Goal: Information Seeking & Learning: Learn about a topic

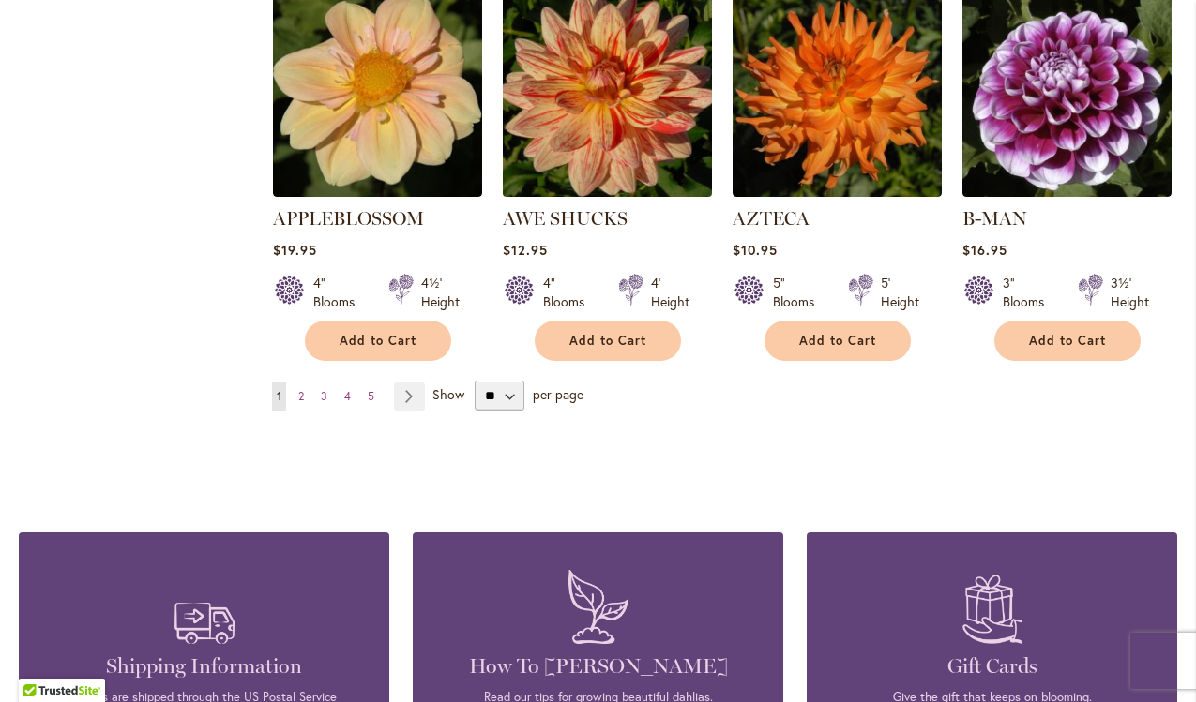
scroll to position [1466, 0]
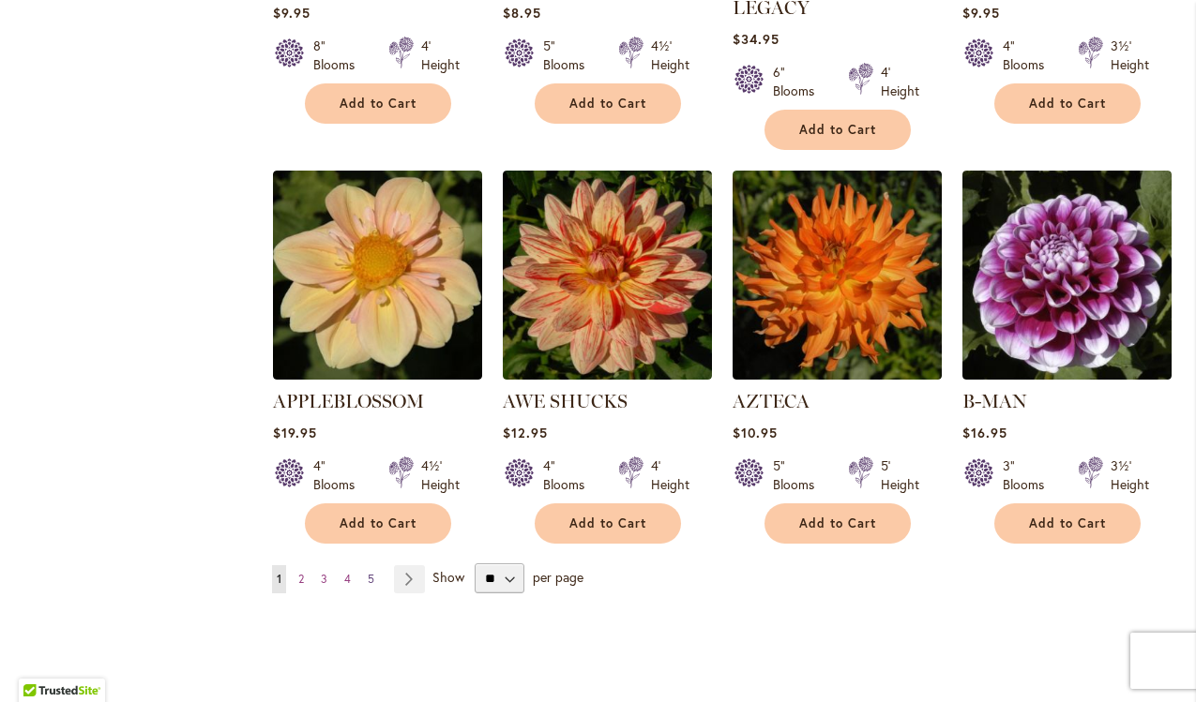
click at [375, 565] on link "Page 5" at bounding box center [371, 579] width 16 height 28
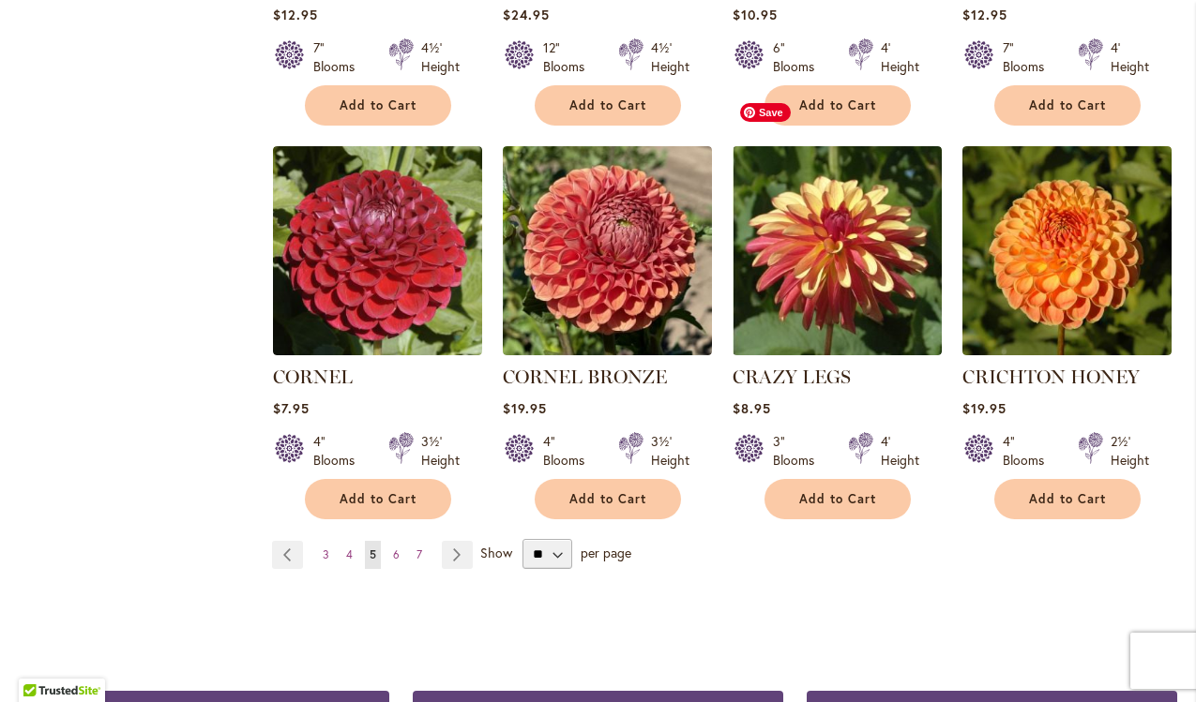
scroll to position [1516, 0]
click at [412, 541] on link "Page 7" at bounding box center [419, 555] width 15 height 28
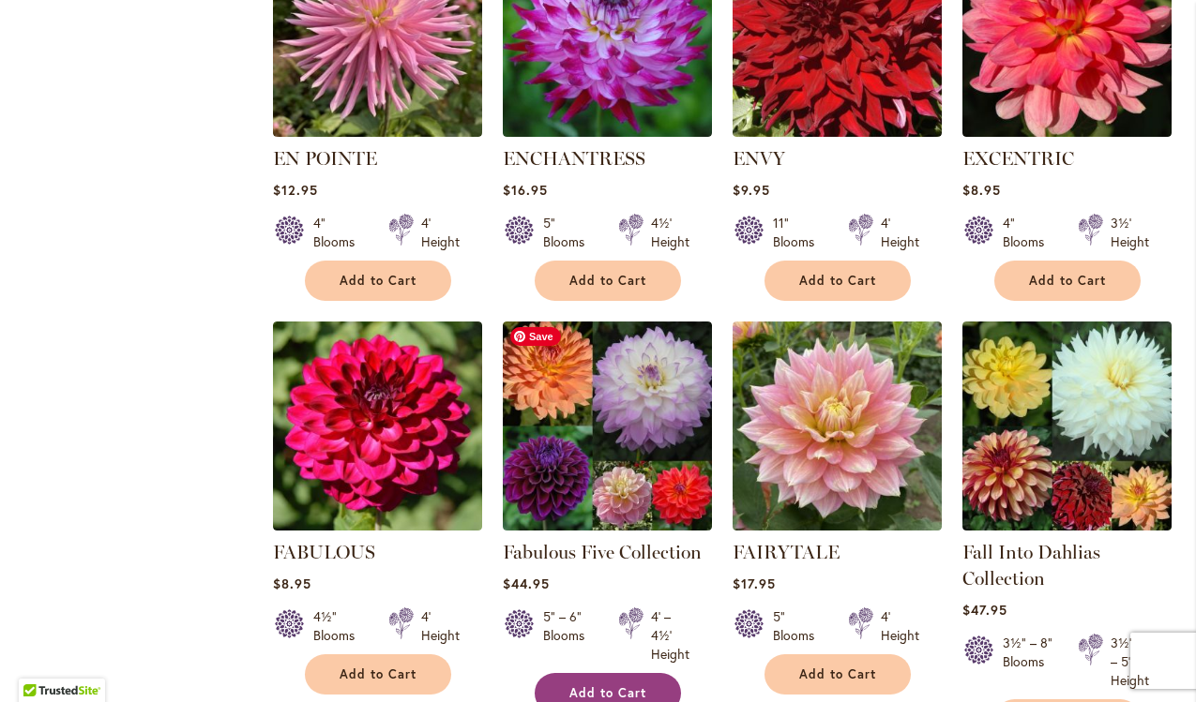
scroll to position [1563, 0]
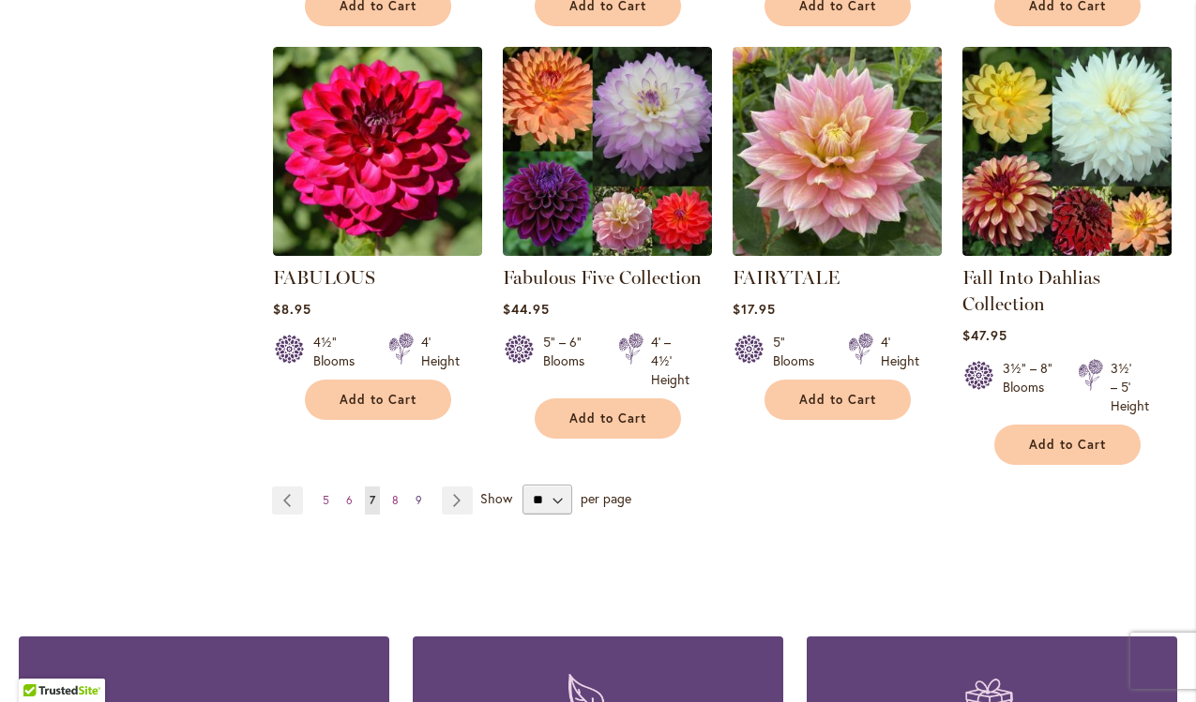
click at [416, 501] on span "9" at bounding box center [418, 500] width 7 height 14
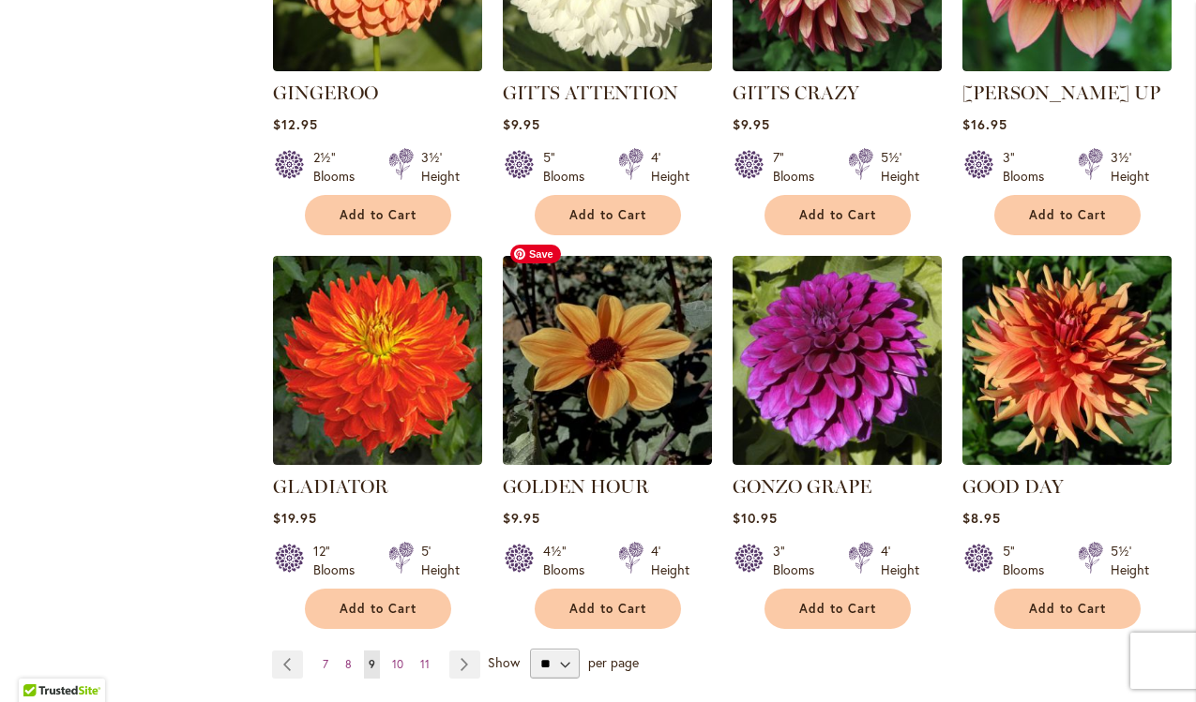
scroll to position [7, 0]
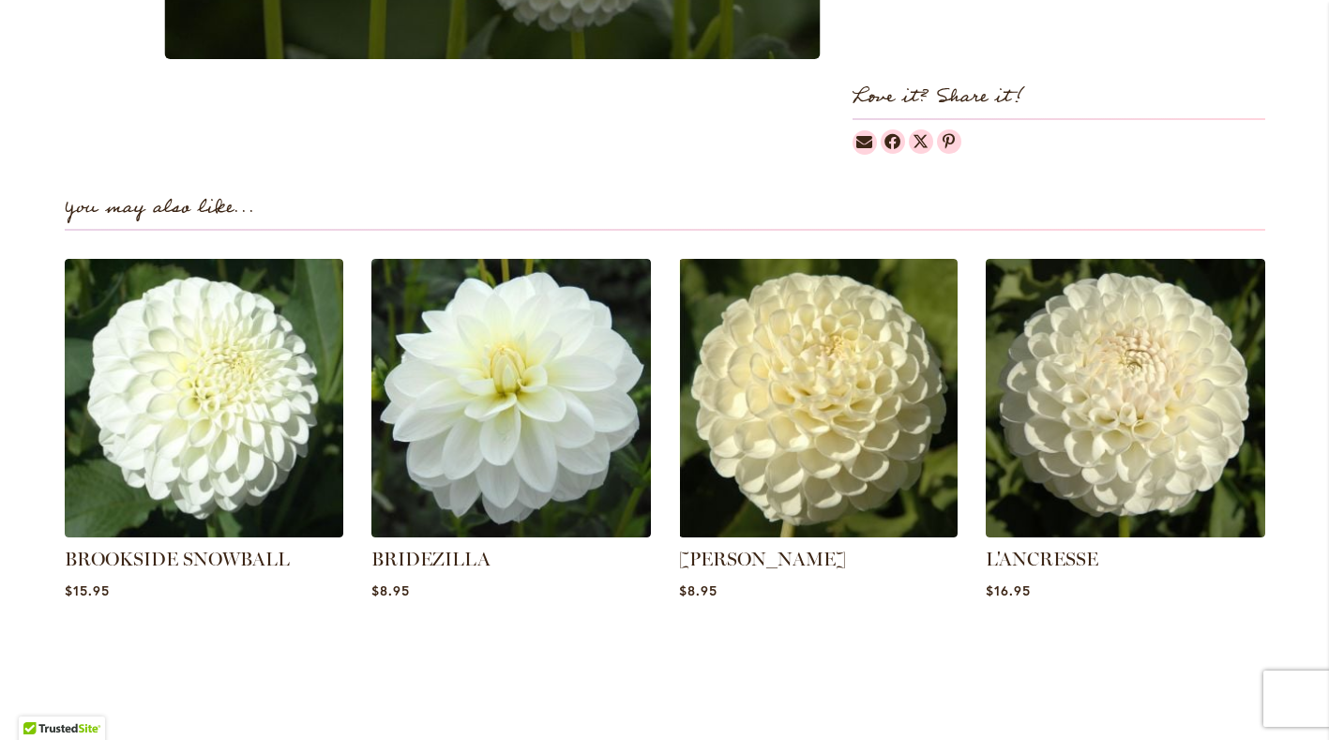
scroll to position [528, 0]
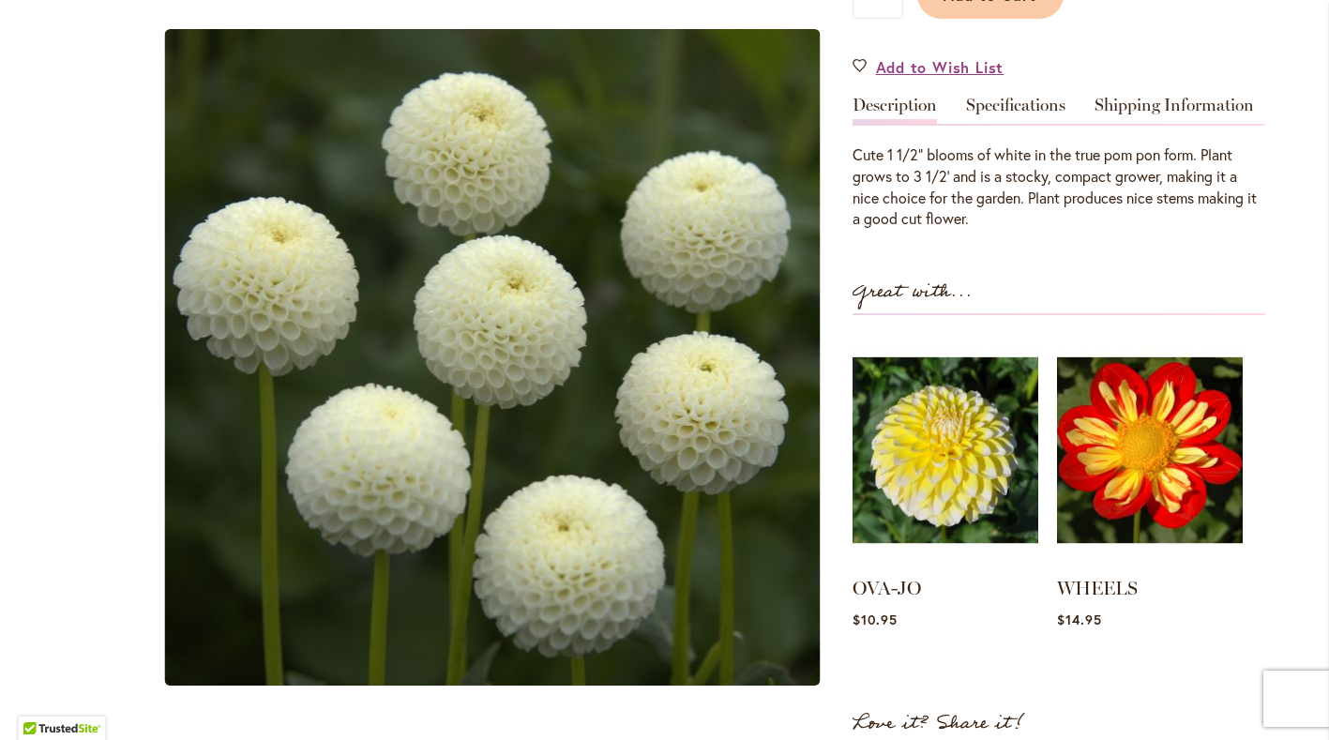
drag, startPoint x: 945, startPoint y: 221, endPoint x: 851, endPoint y: 148, distance: 118.9
click at [852, 148] on div "Cute 1 1/2" blooms of white in the true pom pon form. Plant grows to 3 1/2' and…" at bounding box center [1058, 186] width 413 height 85
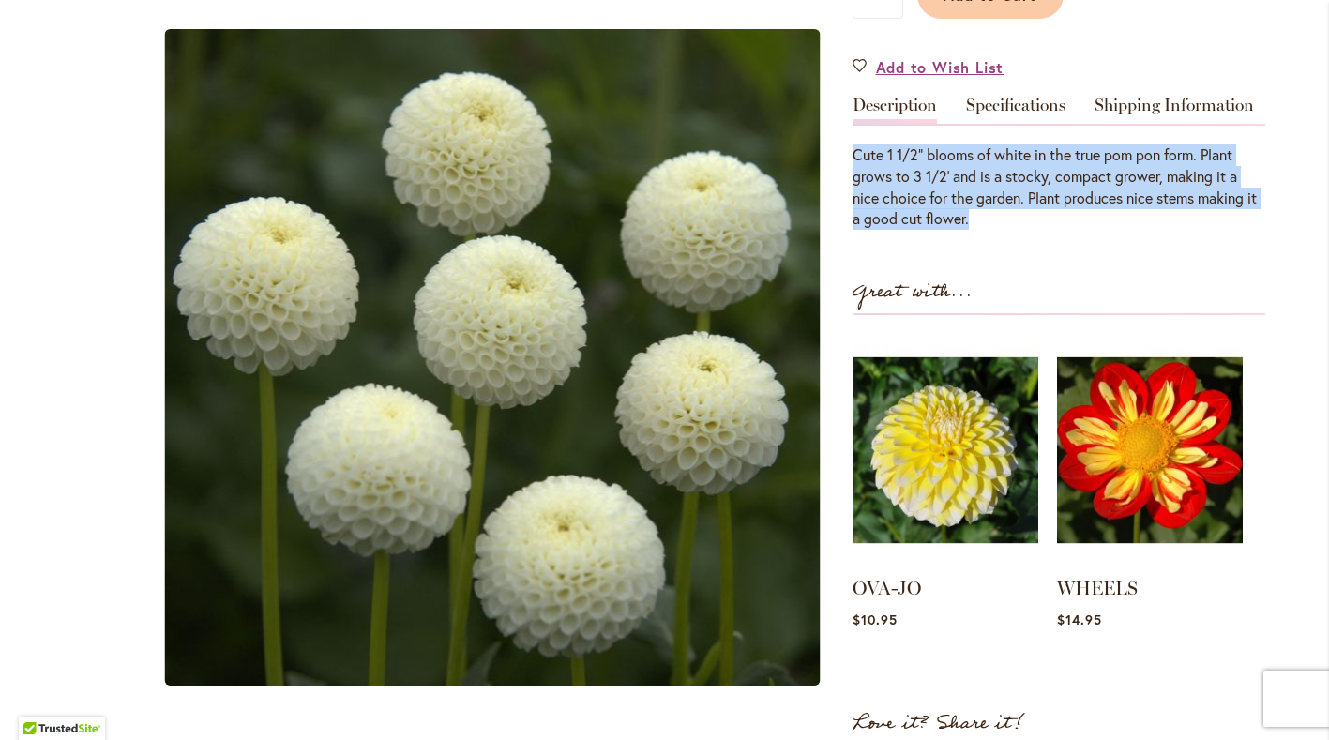
drag, startPoint x: 849, startPoint y: 145, endPoint x: 979, endPoint y: 210, distance: 145.5
click at [979, 210] on div "Cute 1 1/2" blooms of white in the true pom pon form. Plant grows to 3 1/2' and…" at bounding box center [1058, 186] width 413 height 85
drag, startPoint x: 985, startPoint y: 206, endPoint x: 823, endPoint y: 110, distance: 188.8
drag, startPoint x: 1079, startPoint y: 208, endPoint x: 1081, endPoint y: 197, distance: 11.4
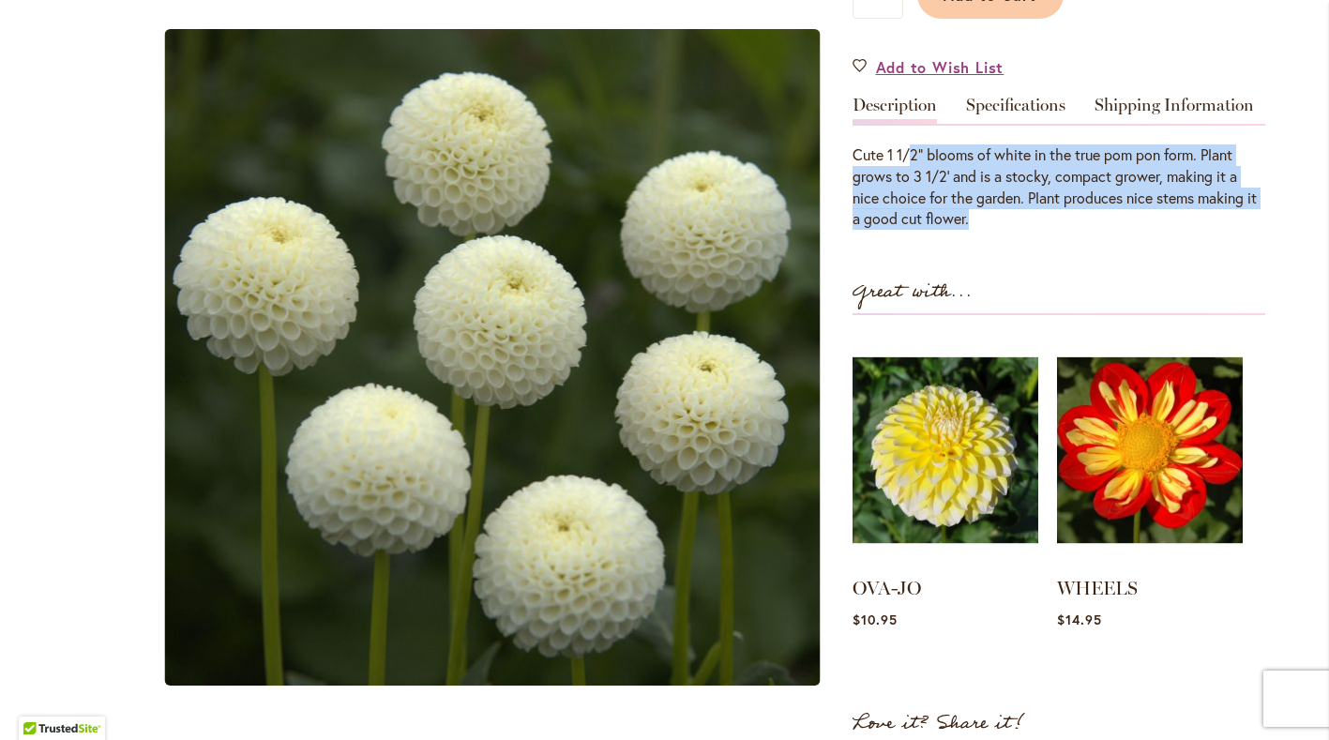
click at [1079, 208] on div "Cute 1 1/2" blooms of white in the true pom pon form. Plant grows to 3 1/2' and…" at bounding box center [1058, 186] width 413 height 85
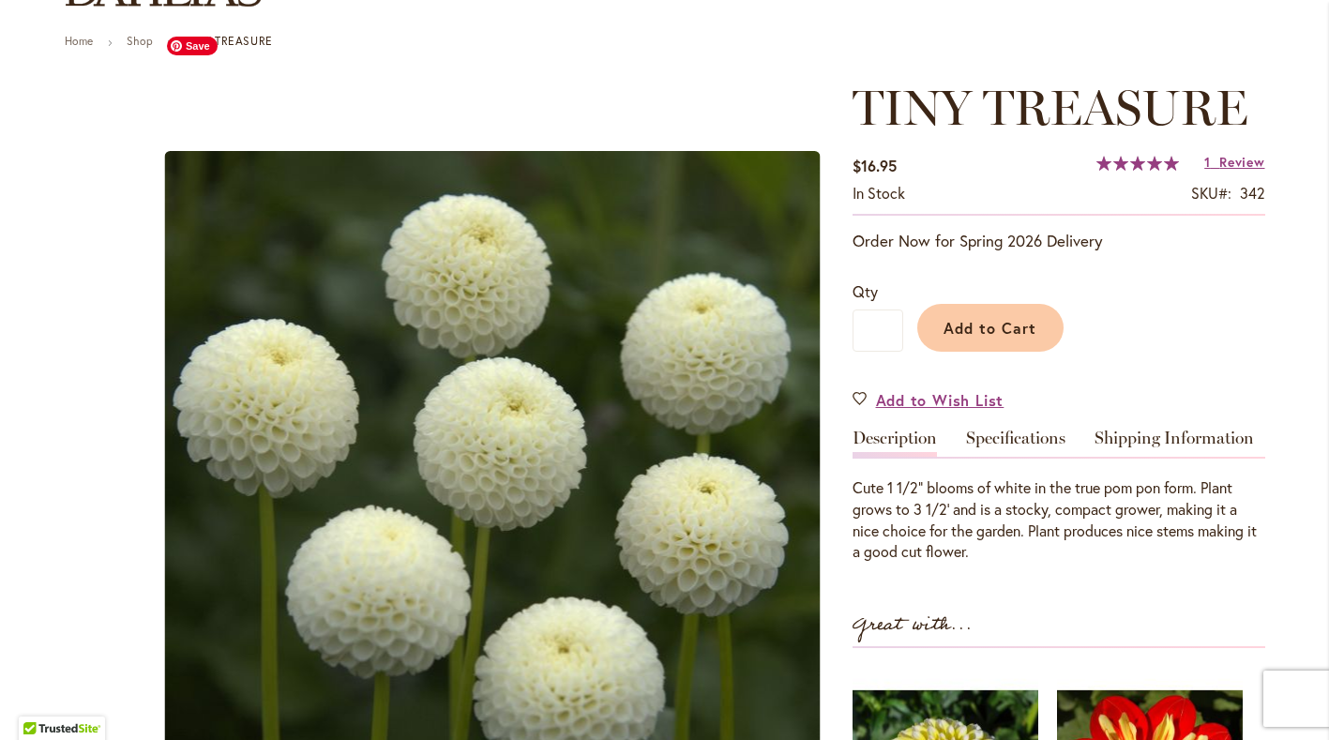
scroll to position [0, 0]
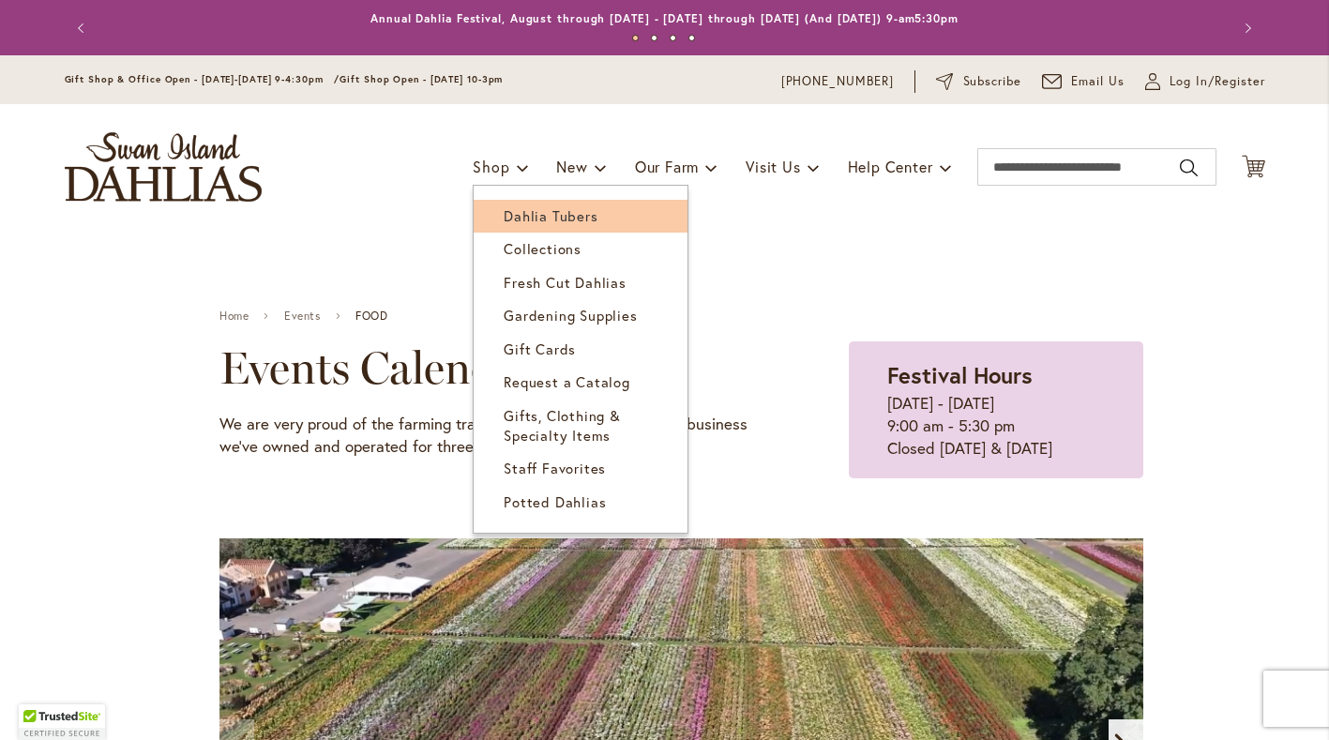
click at [501, 229] on link "Dahlia Tubers" at bounding box center [581, 216] width 214 height 33
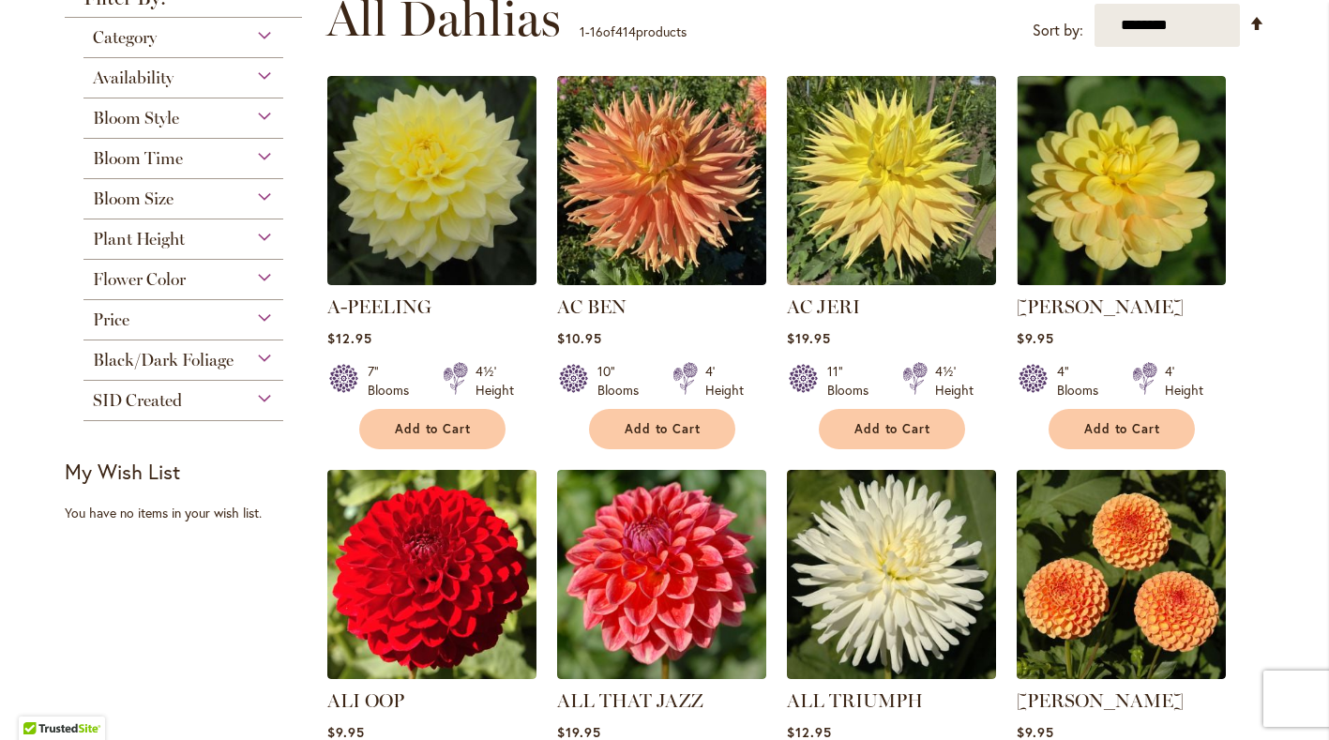
scroll to position [342, 0]
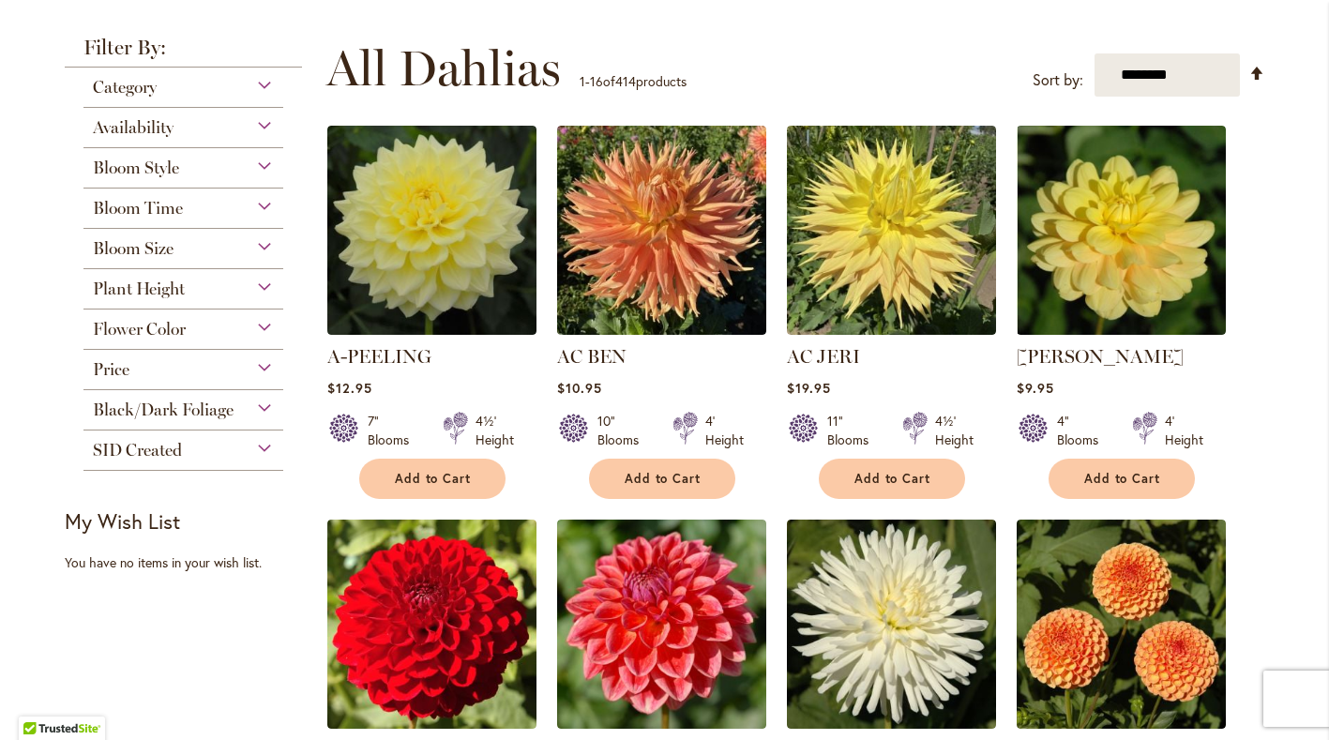
click at [142, 160] on span "Bloom Style" at bounding box center [136, 168] width 86 height 21
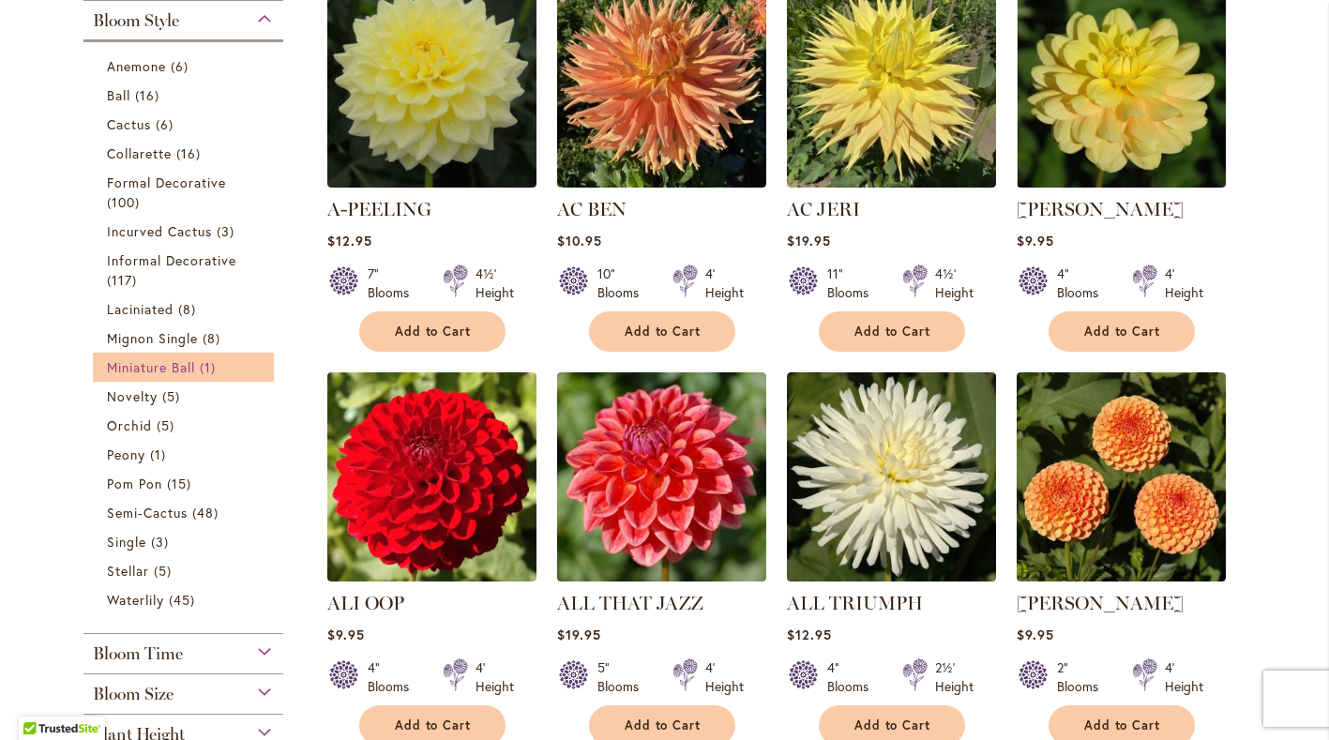
click at [178, 365] on span "Miniature Ball" at bounding box center [151, 367] width 89 height 18
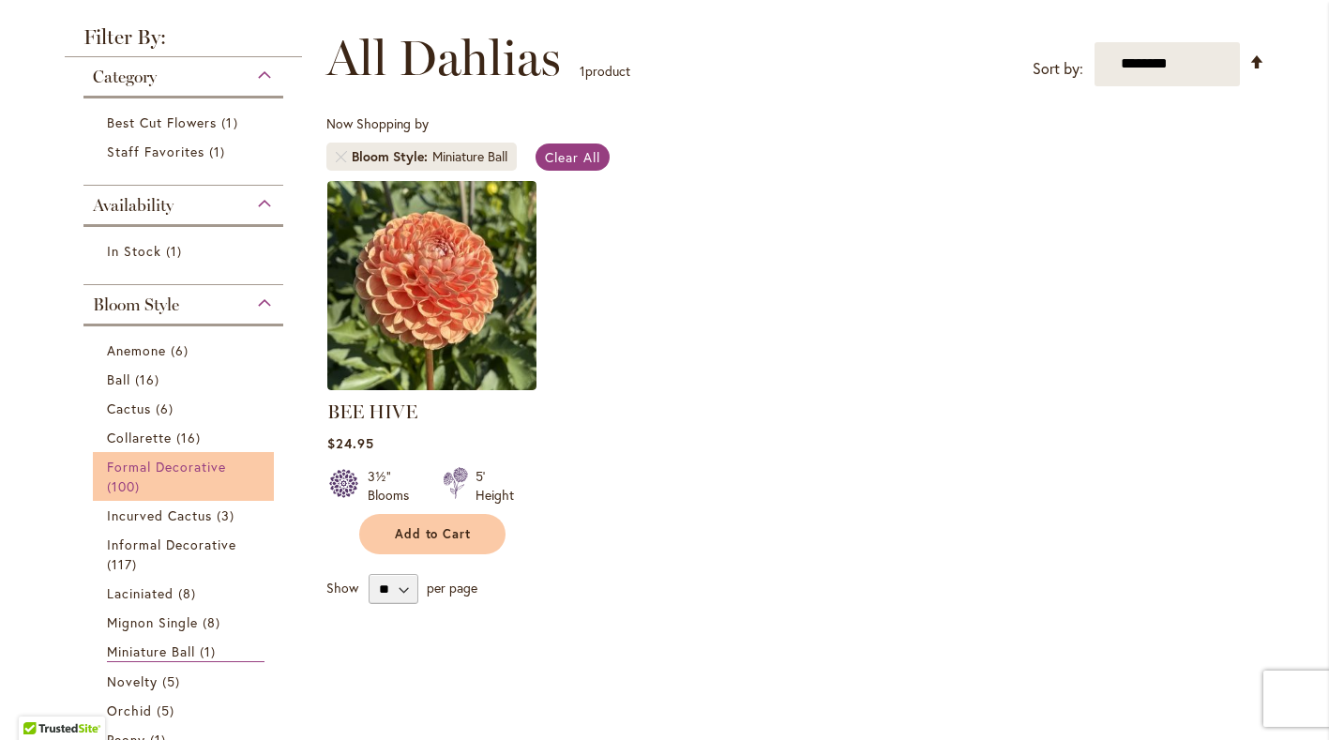
scroll to position [359, 0]
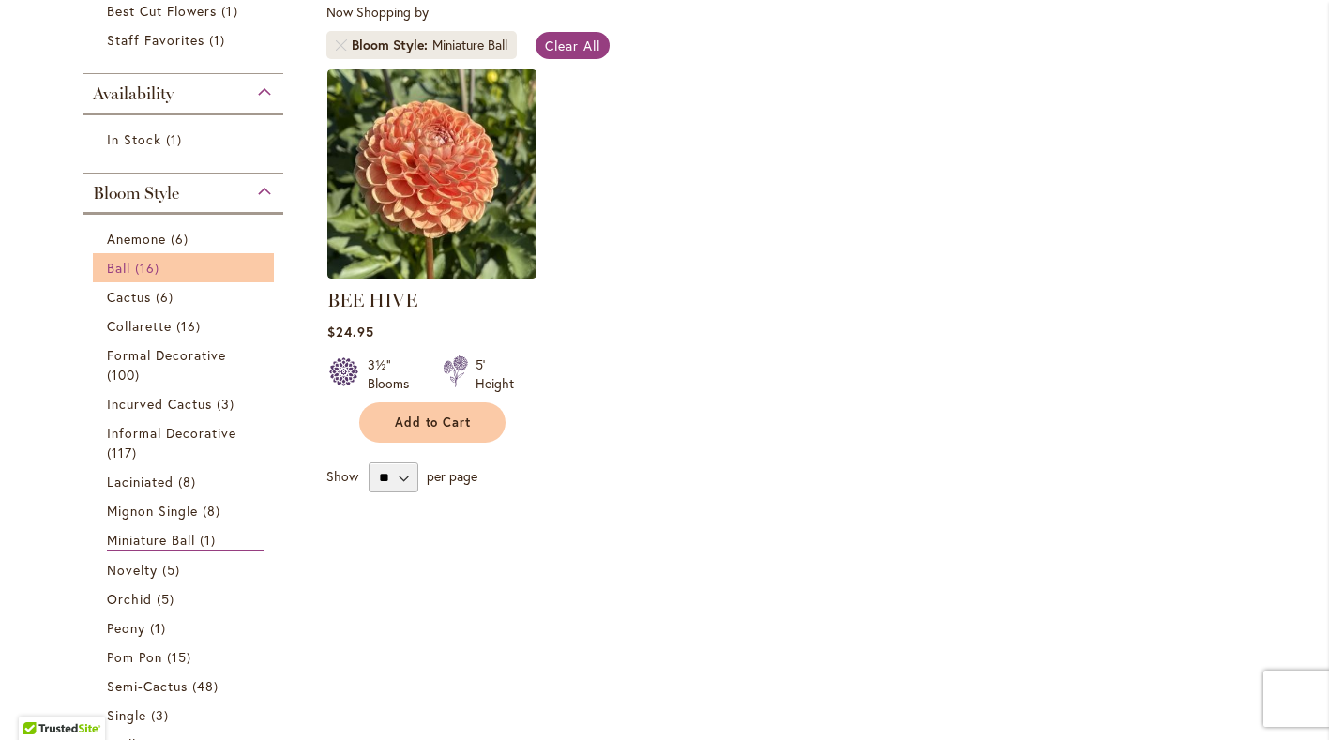
click at [140, 272] on span "16 items" at bounding box center [149, 268] width 29 height 20
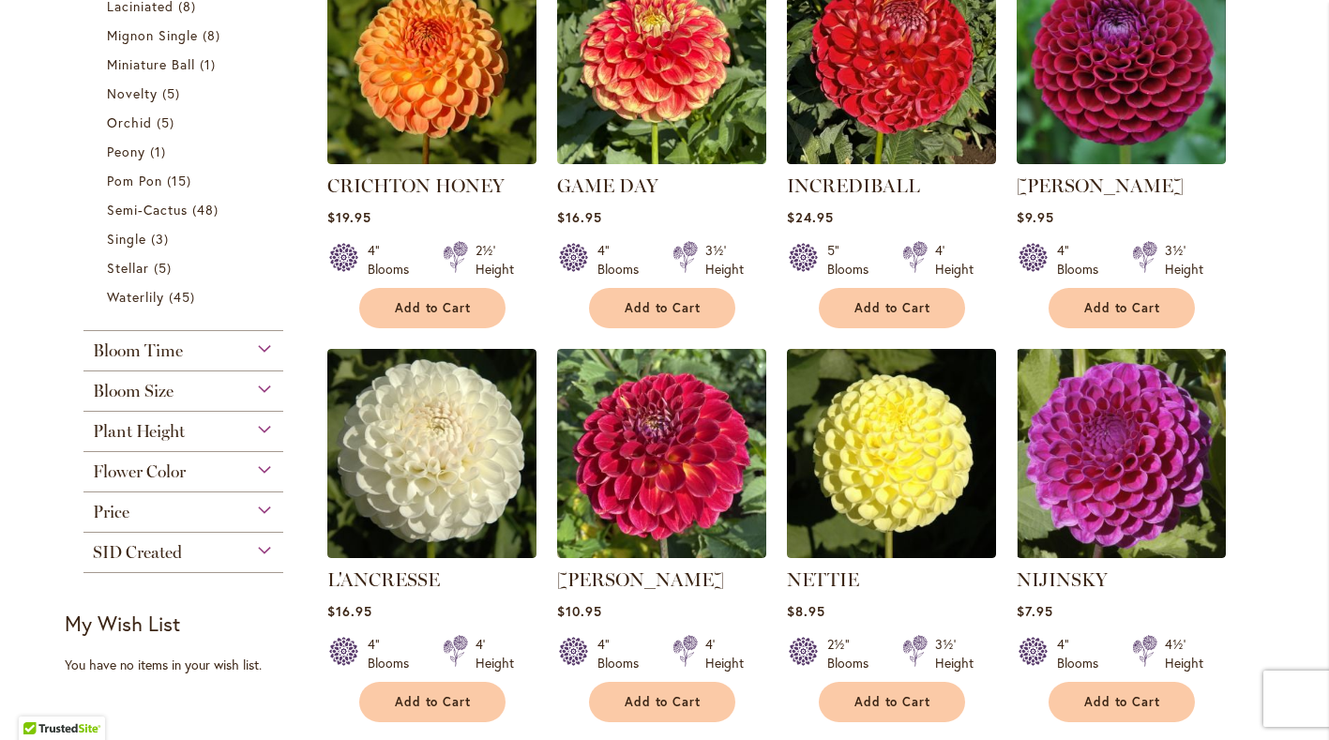
scroll to position [1133, 0]
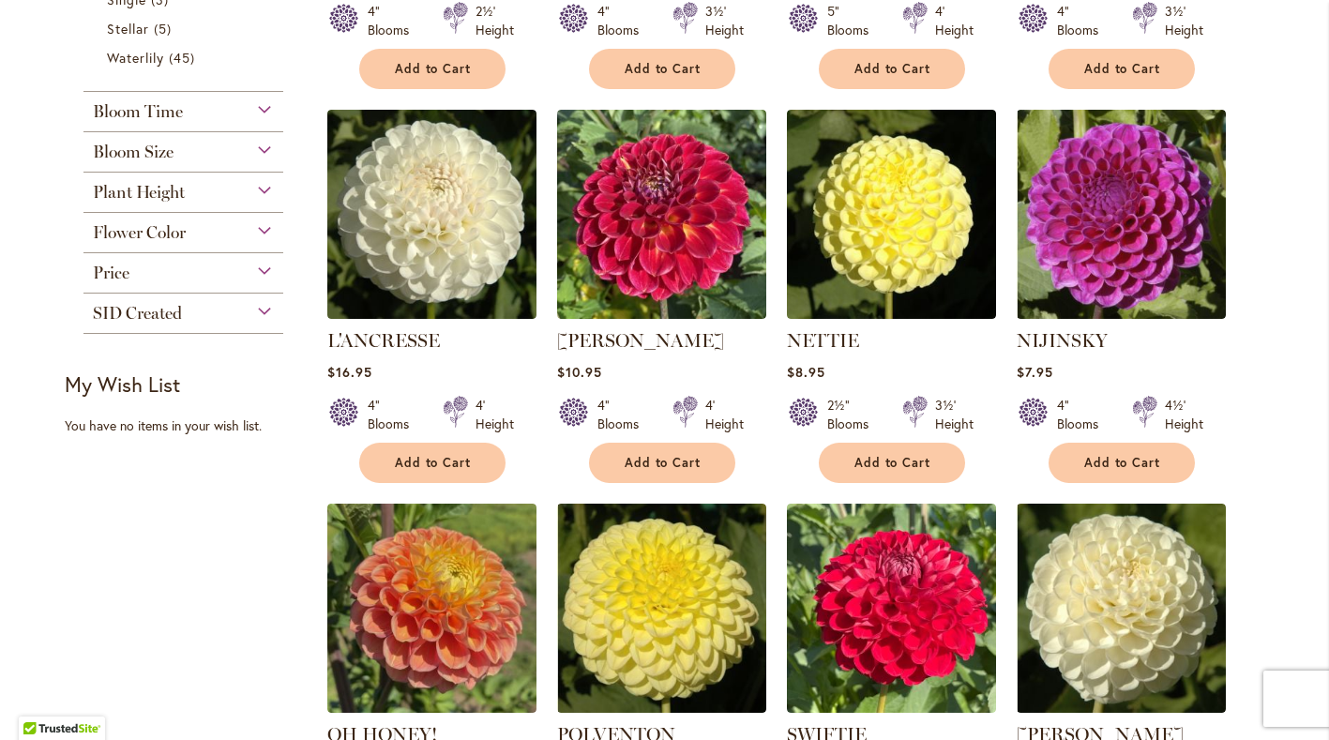
drag, startPoint x: 1104, startPoint y: 173, endPoint x: 1251, endPoint y: 270, distance: 176.1
click at [1252, 271] on ol "BREWSKIE $29.95 3½" Blooms 3½' Height" at bounding box center [795, 99] width 939 height 1609
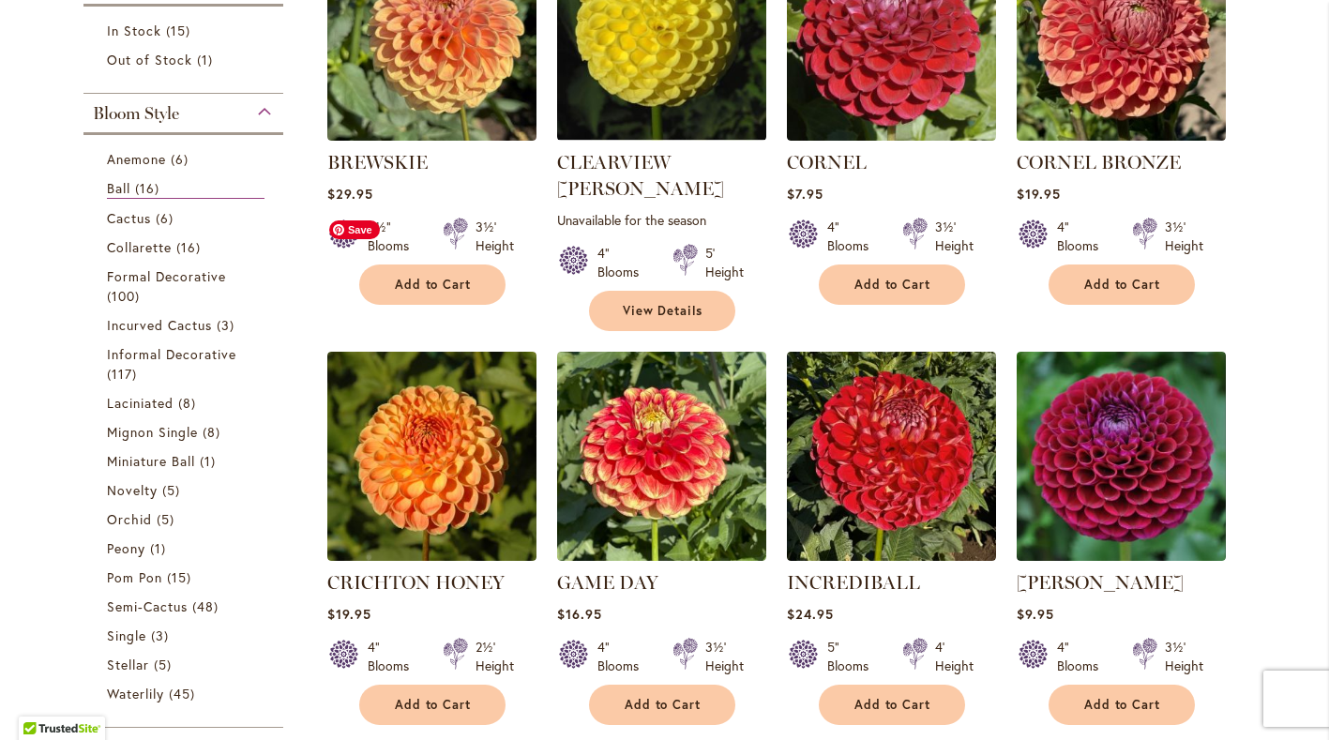
scroll to position [257, 0]
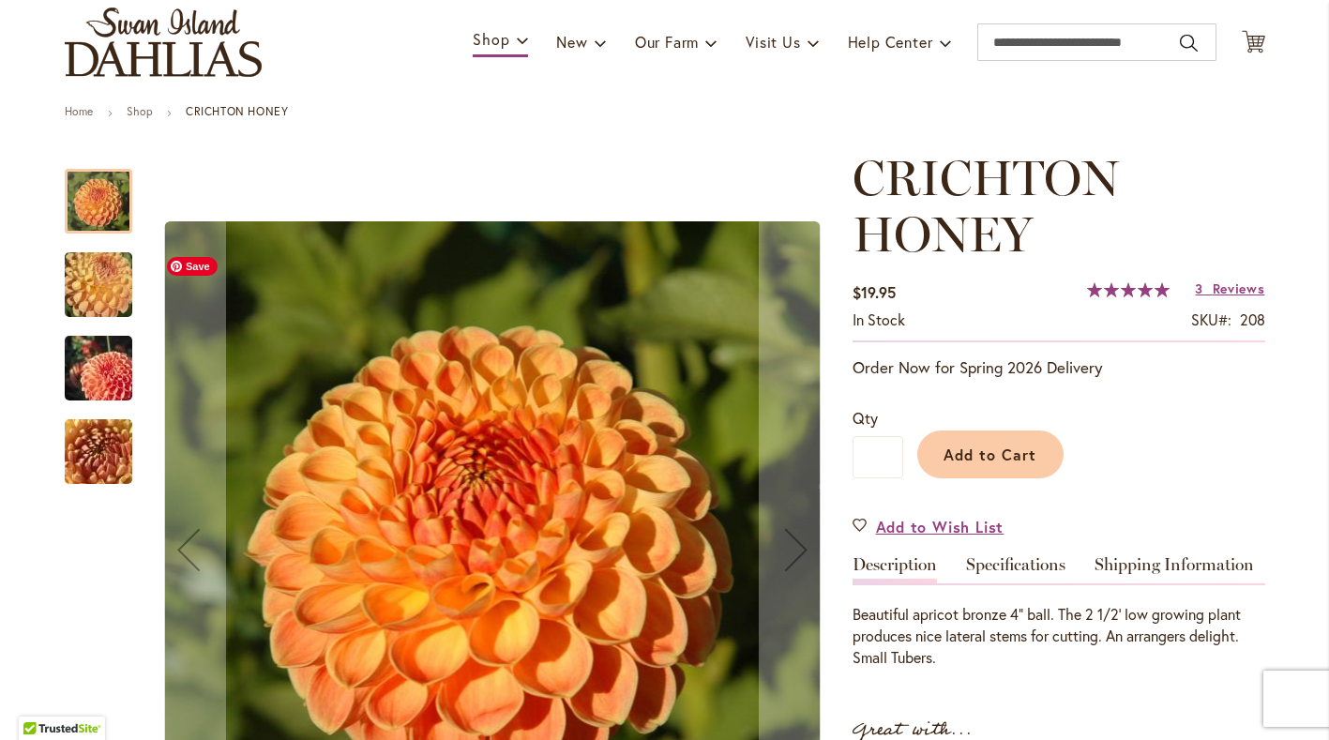
scroll to position [159, 0]
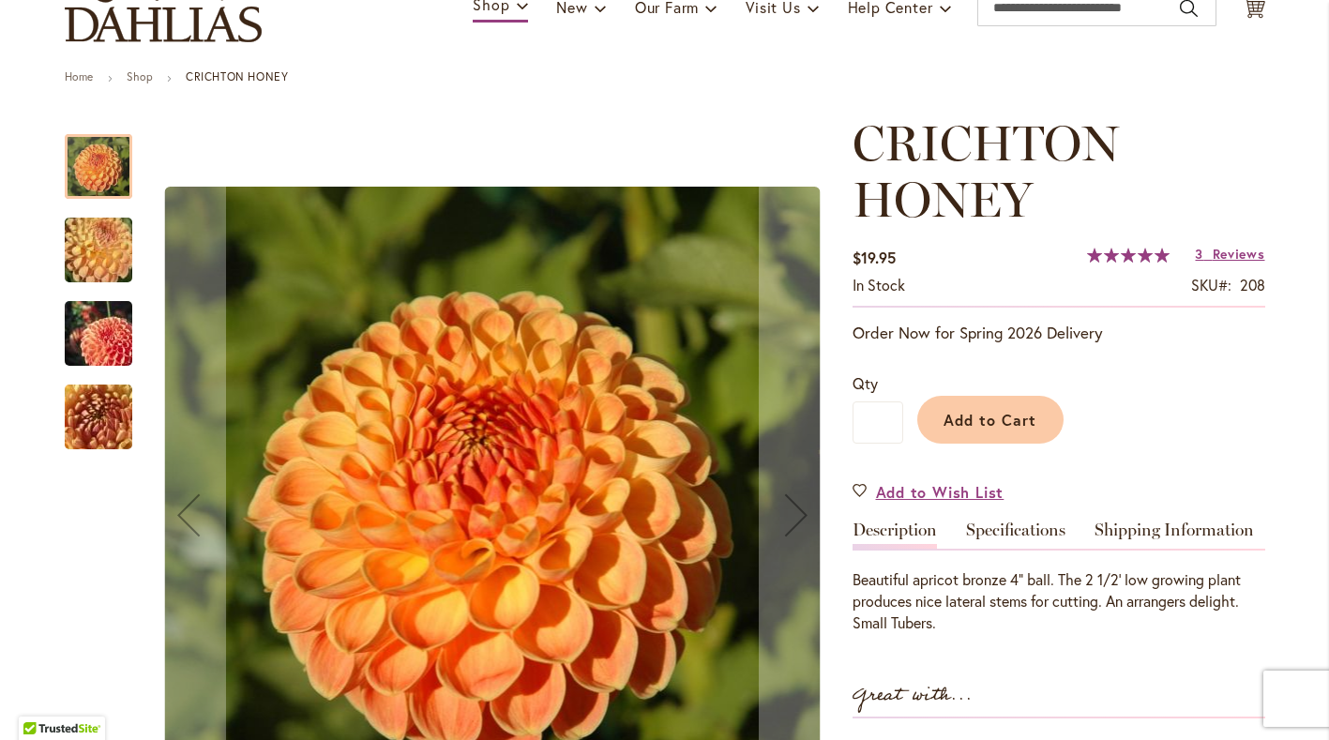
click at [111, 408] on img "CRICHTON HONEY" at bounding box center [98, 417] width 135 height 101
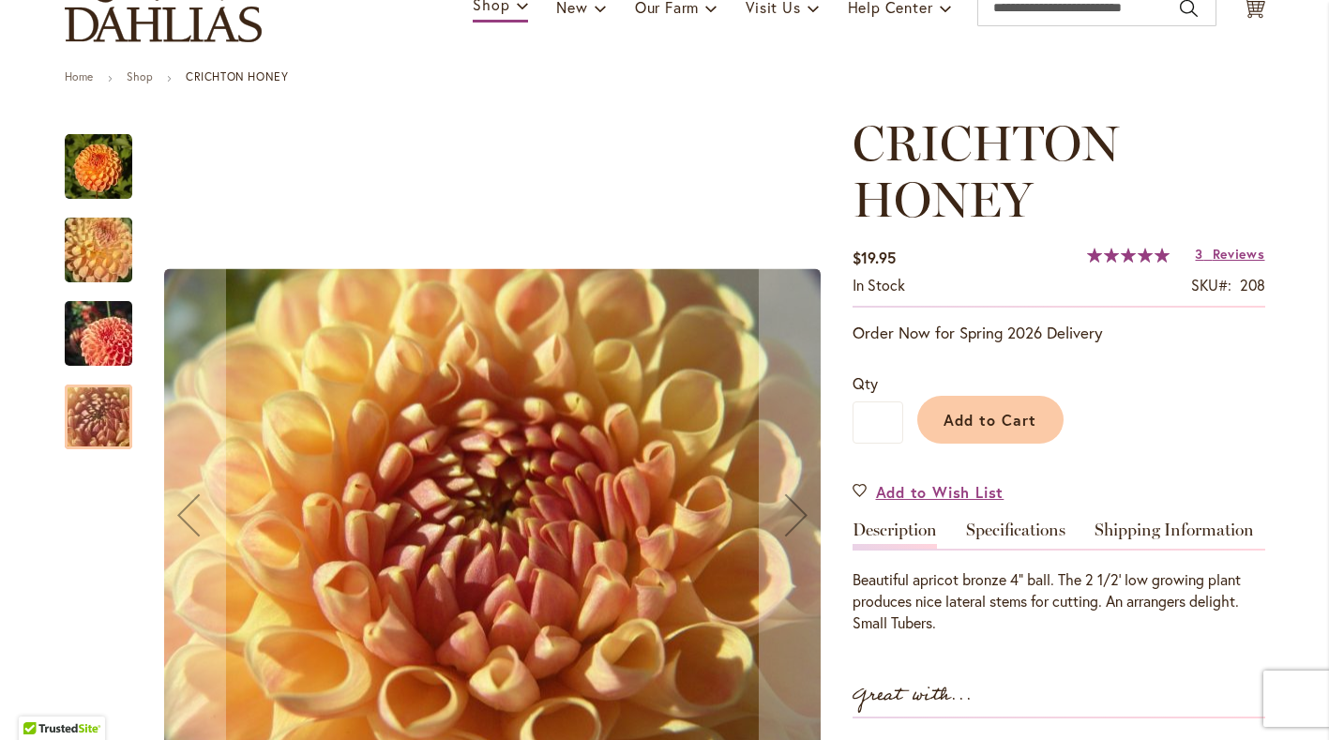
click at [94, 252] on img "CRICHTON HONEY" at bounding box center [98, 250] width 135 height 101
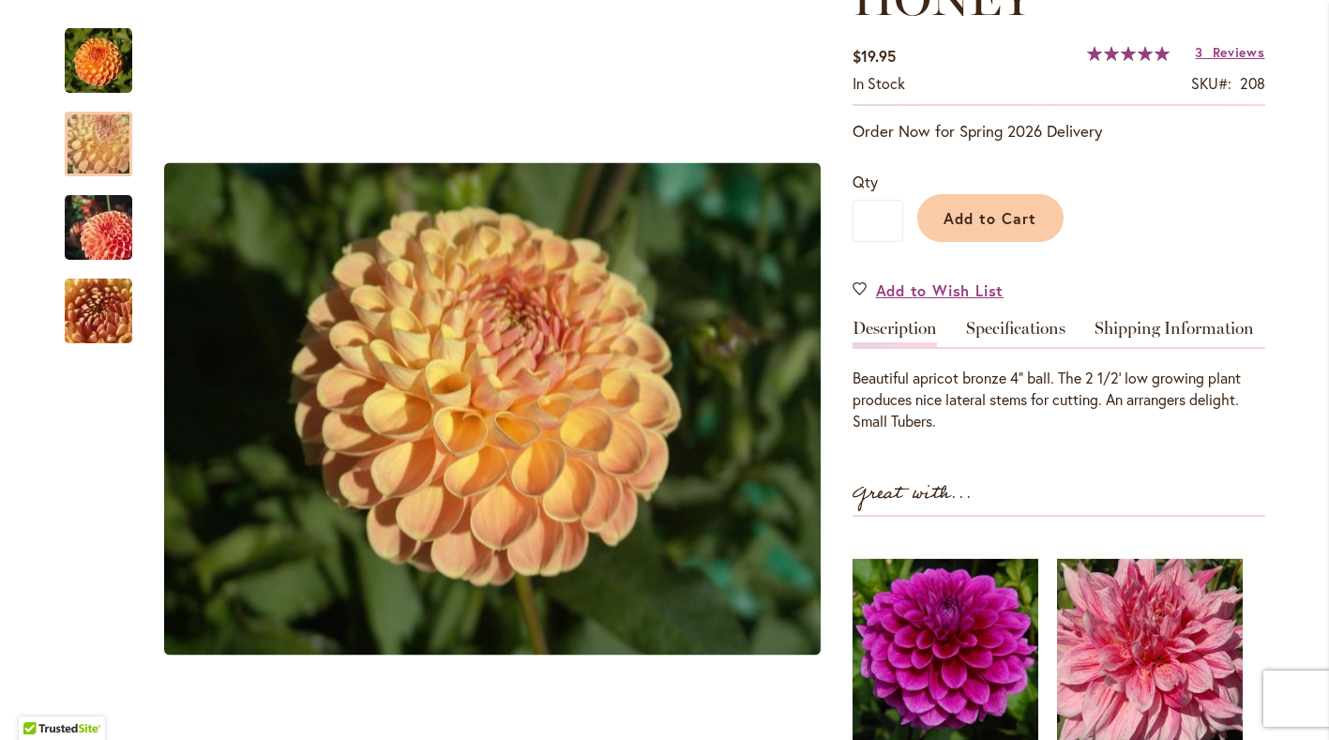
scroll to position [601, 0]
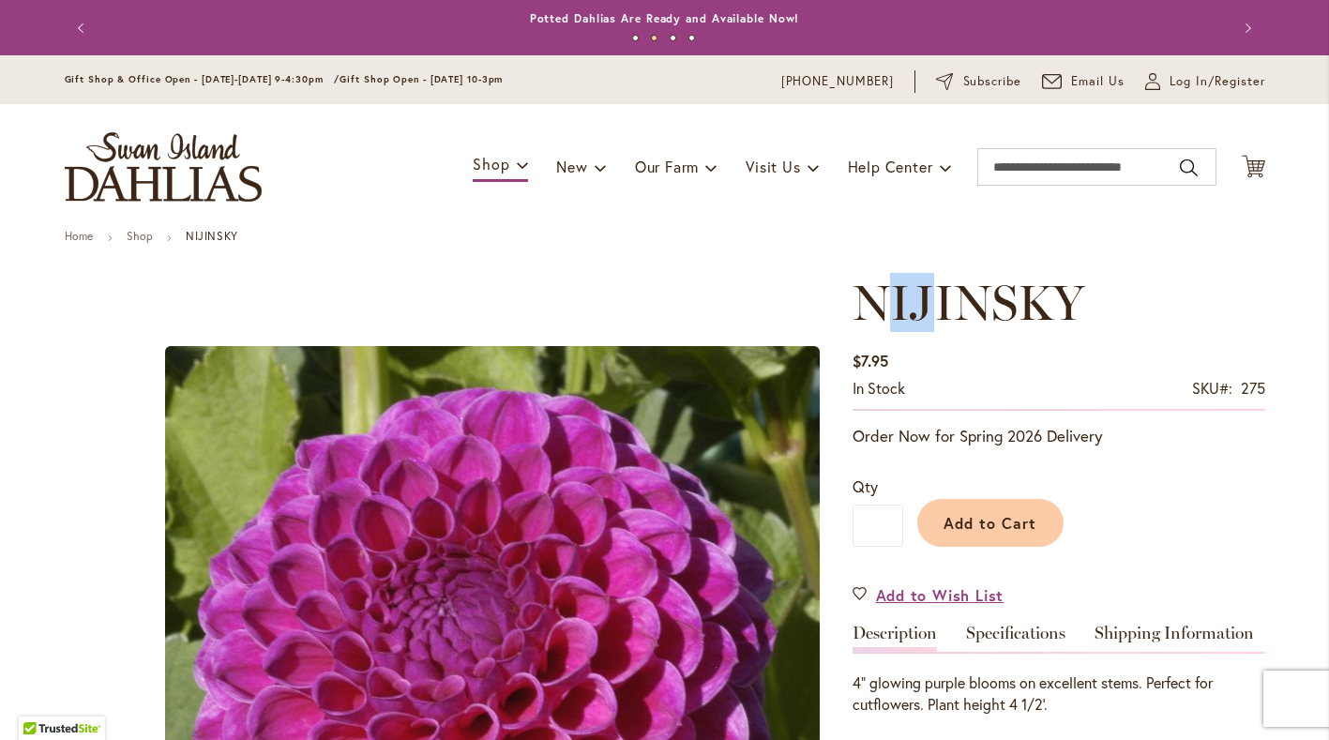
drag, startPoint x: 886, startPoint y: 300, endPoint x: 919, endPoint y: 302, distance: 32.9
click at [919, 302] on span "NIJINSKY" at bounding box center [968, 302] width 232 height 59
drag, startPoint x: 865, startPoint y: 297, endPoint x: 1085, endPoint y: 294, distance: 219.4
click at [1085, 294] on h1 "NIJINSKY" at bounding box center [1058, 303] width 413 height 56
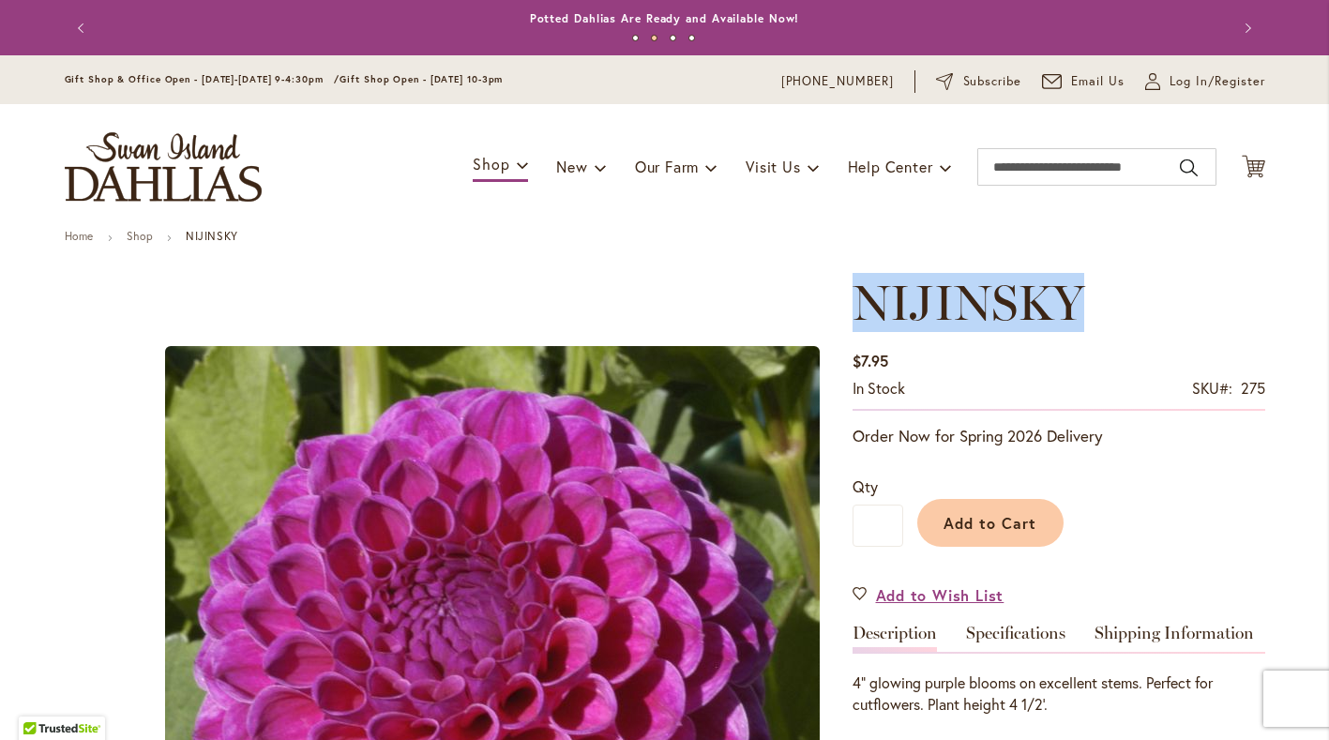
drag, startPoint x: 1091, startPoint y: 298, endPoint x: 850, endPoint y: 308, distance: 240.2
click at [852, 308] on h1 "NIJINSKY" at bounding box center [1058, 303] width 413 height 56
copy span "NIJINSKY"
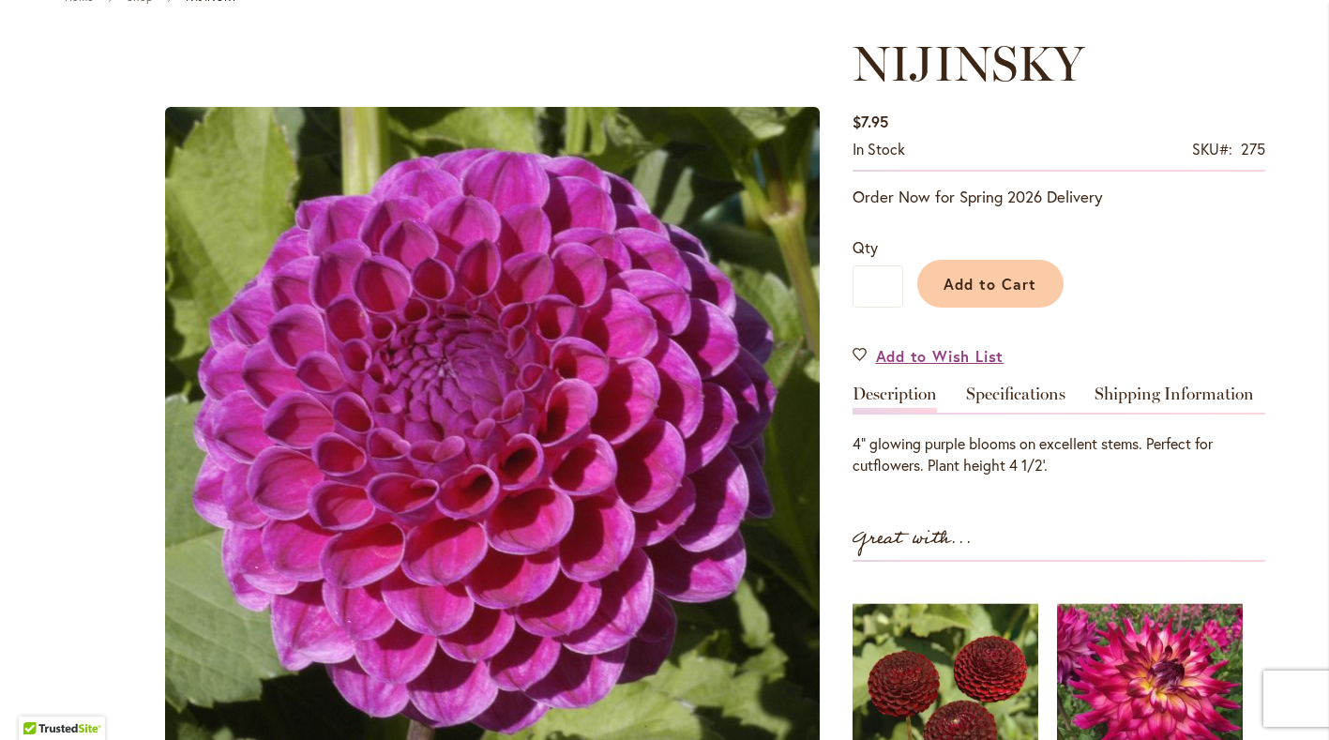
scroll to position [382, 0]
